Goal: Find specific page/section: Find specific page/section

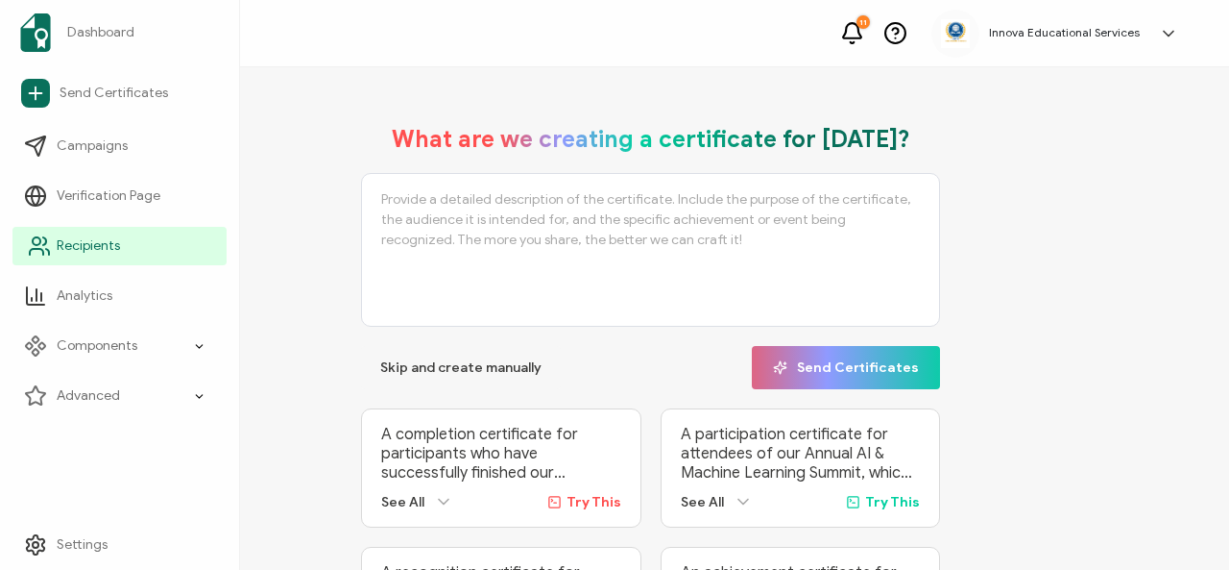
click at [108, 253] on span "Recipients" at bounding box center [88, 245] width 63 height 19
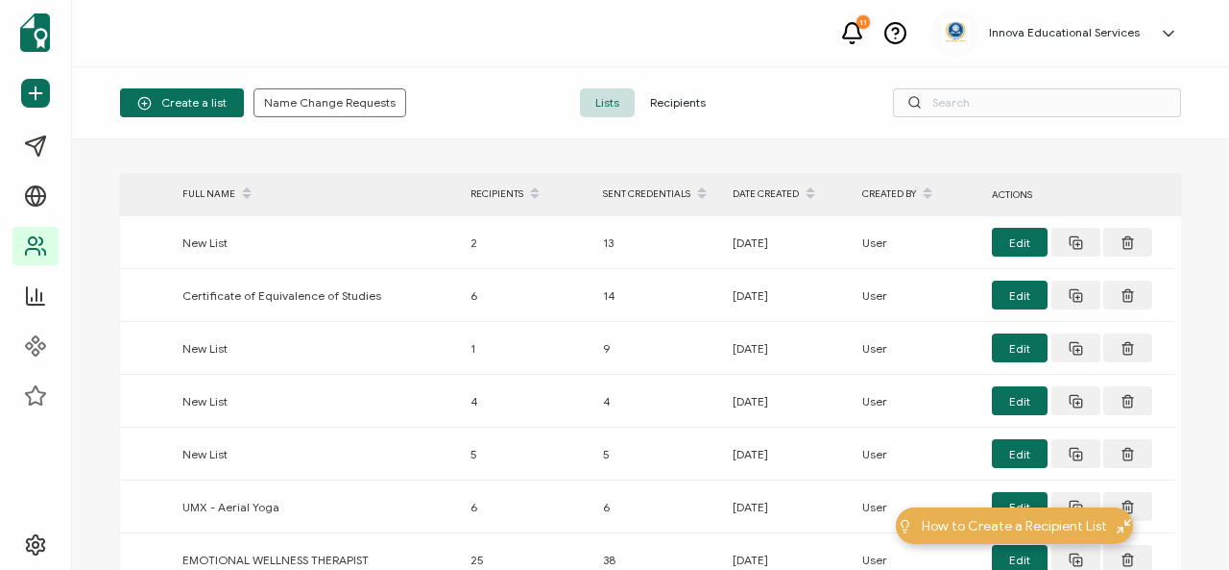
click at [671, 104] on span "Recipients" at bounding box center [678, 102] width 86 height 29
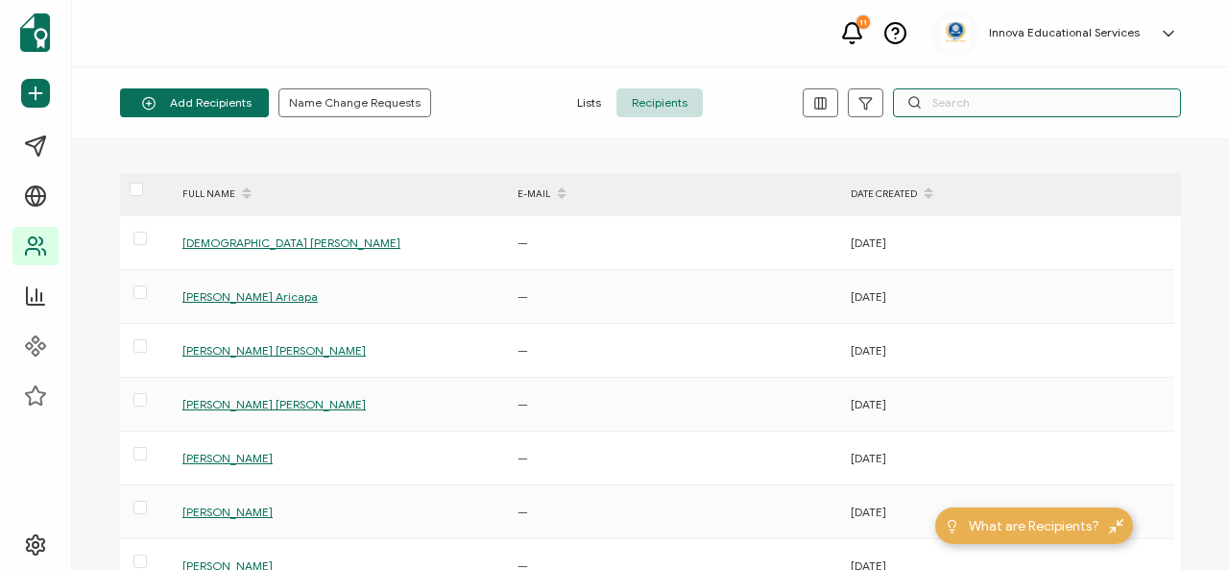
click at [949, 102] on input "text" at bounding box center [1037, 102] width 288 height 29
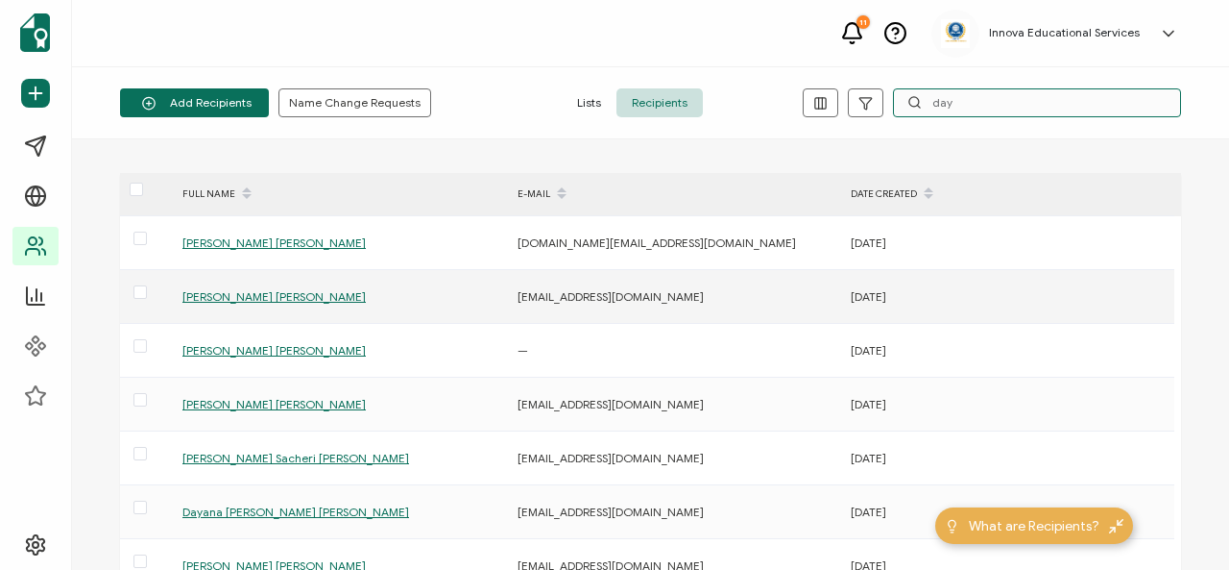
type input "day"
click at [341, 295] on span "Daysi Yomaira Veintimilla Zambrano" at bounding box center [273, 296] width 183 height 14
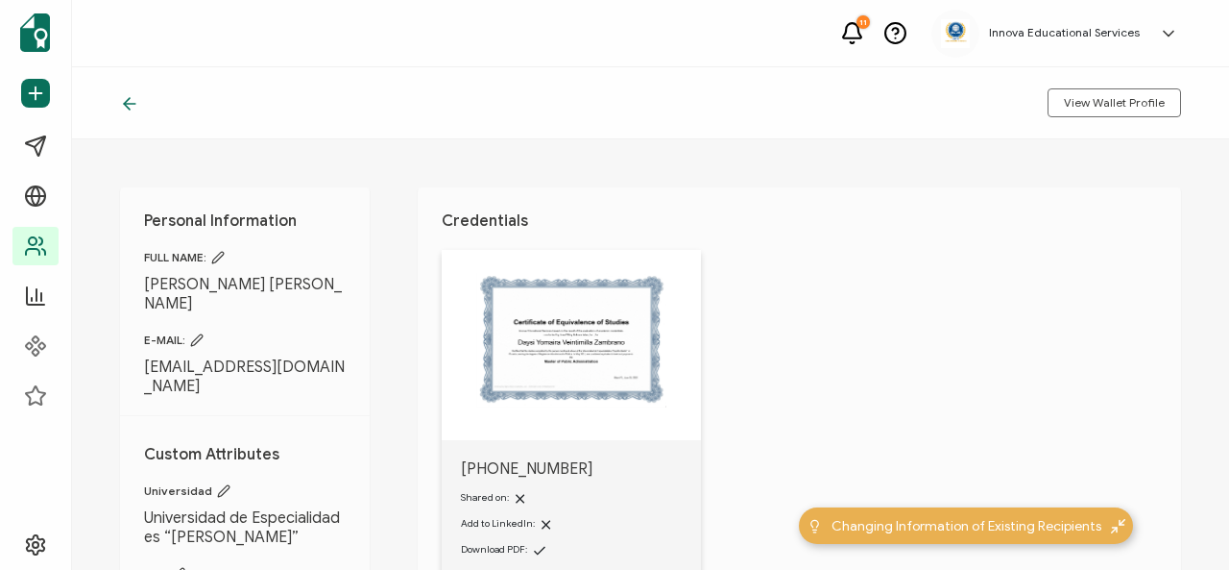
click at [1160, 36] on icon at bounding box center [1168, 33] width 19 height 19
